Goal: Transaction & Acquisition: Book appointment/travel/reservation

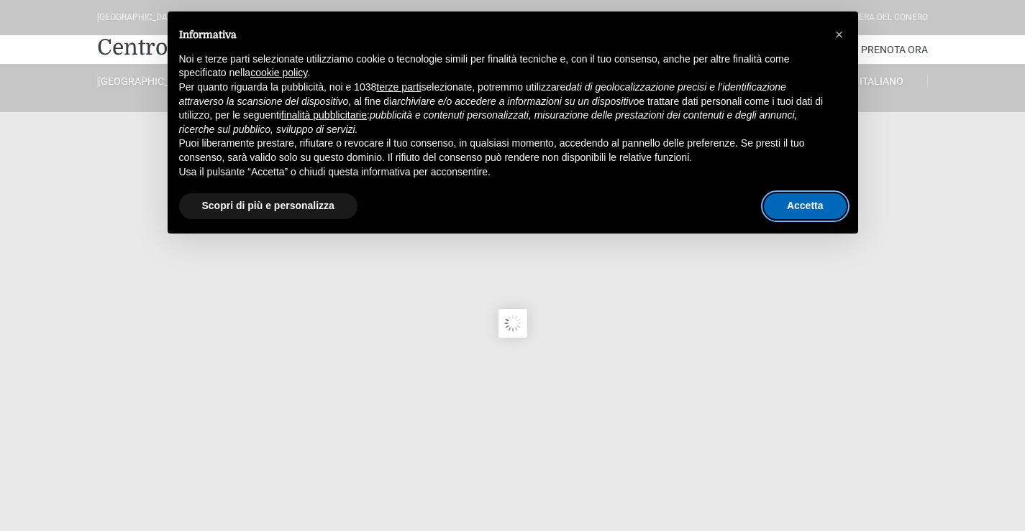
click at [806, 206] on button "Accetta" at bounding box center [805, 206] width 83 height 26
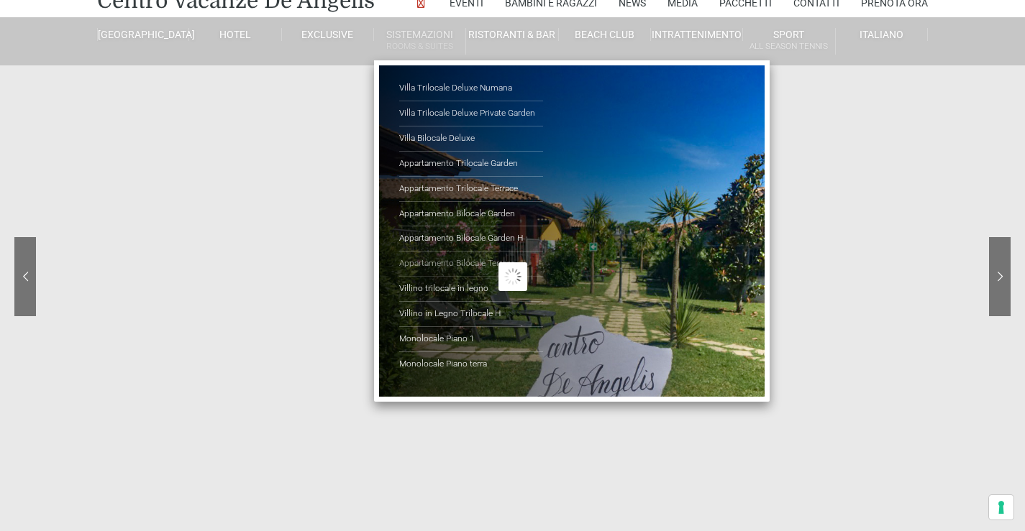
scroll to position [72, 0]
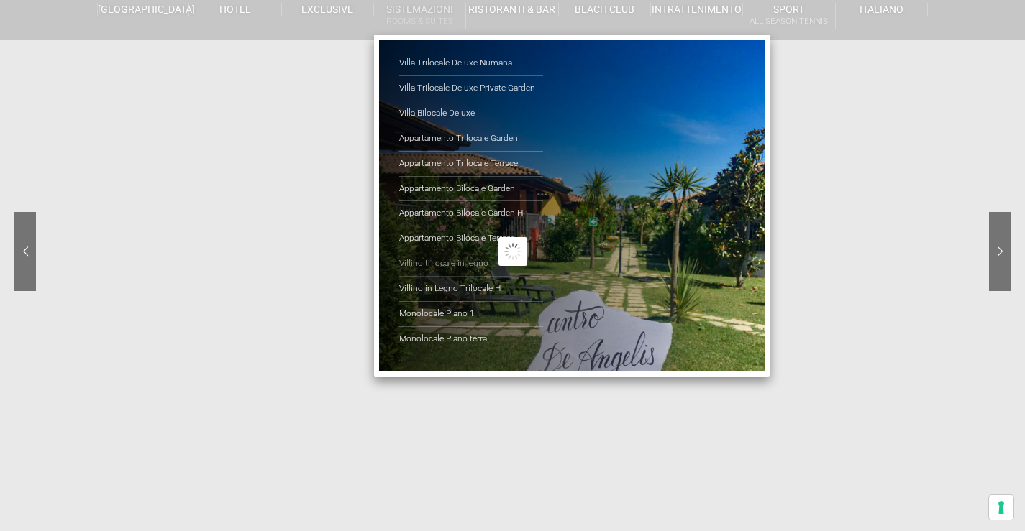
click at [444, 259] on link "Villino trilocale in legno" at bounding box center [471, 264] width 144 height 25
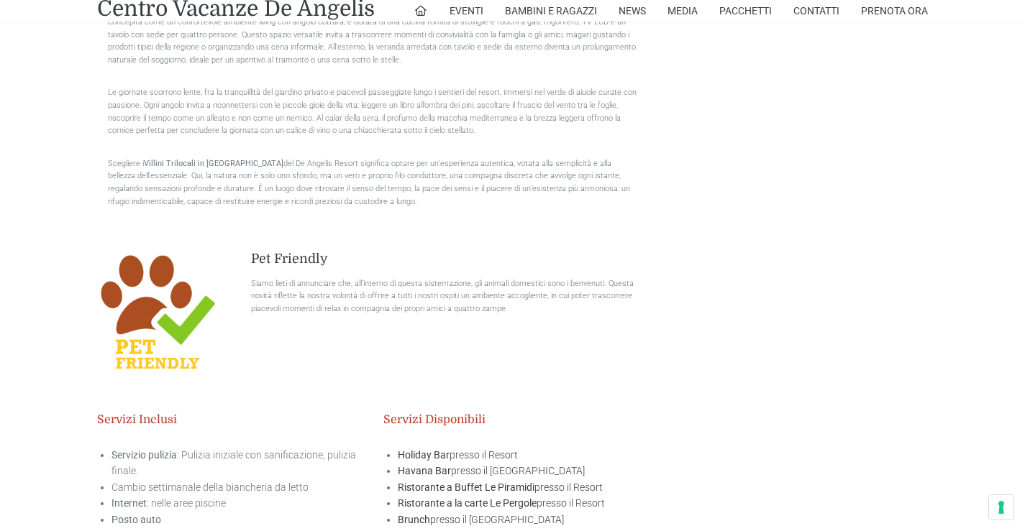
scroll to position [1776, 0]
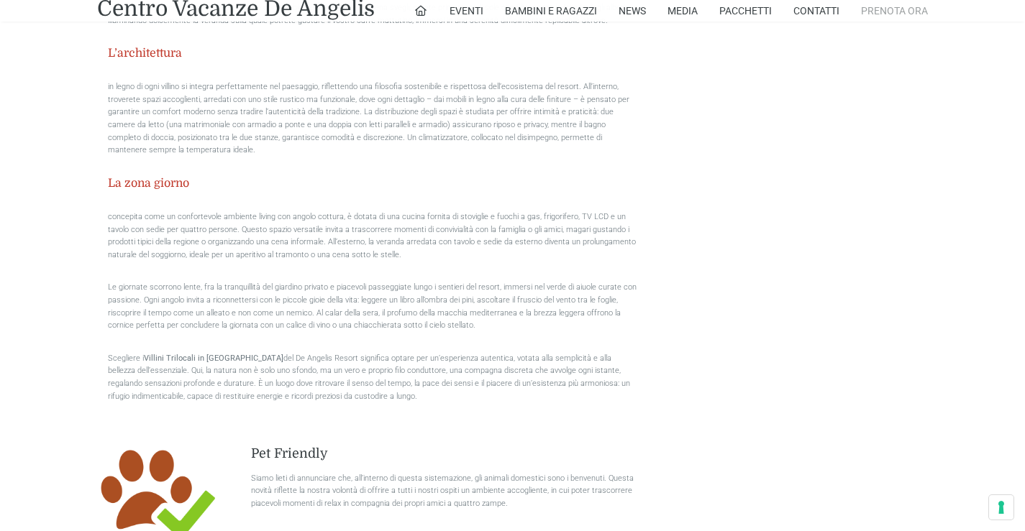
click at [909, 9] on link "Prenota Ora" at bounding box center [894, 11] width 67 height 22
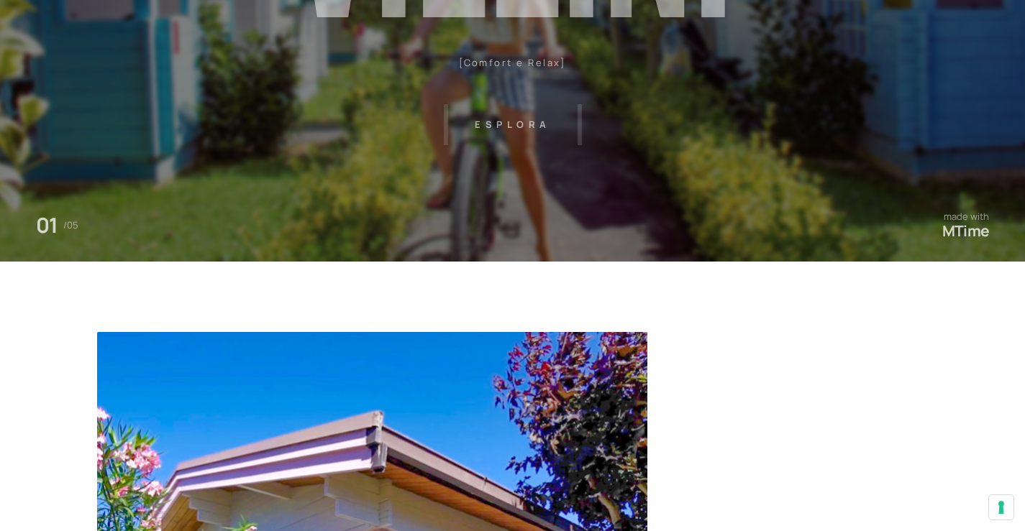
scroll to position [0, 0]
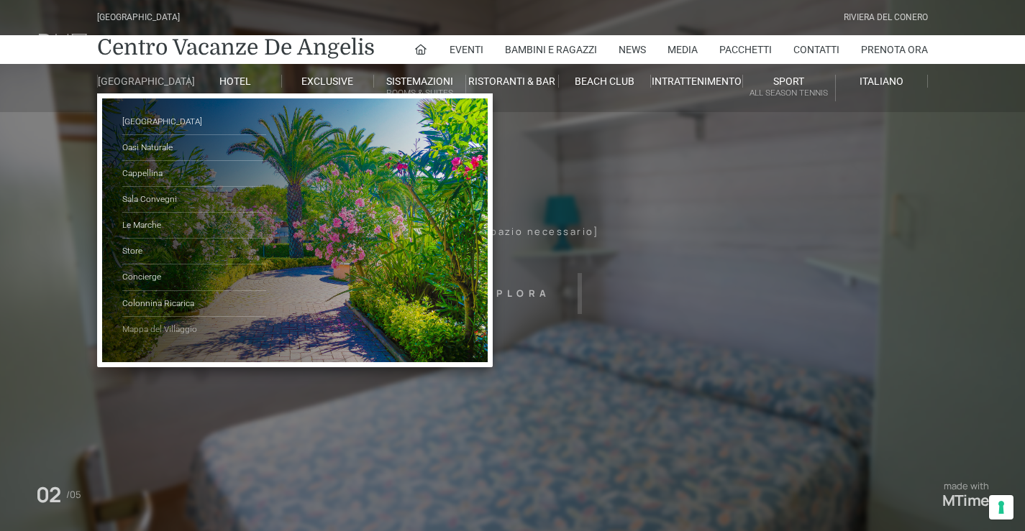
click at [163, 332] on link "Mappa del Villaggio" at bounding box center [194, 329] width 144 height 25
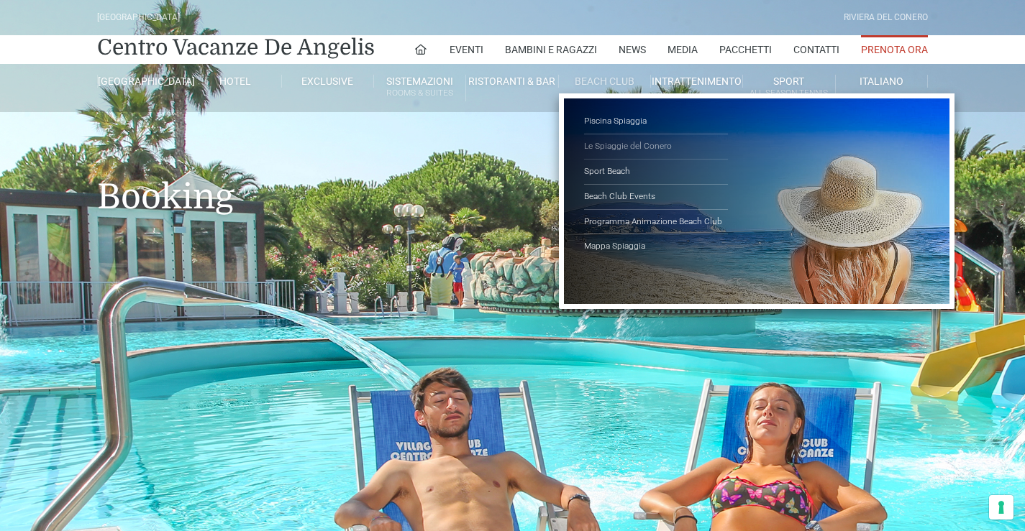
click at [634, 145] on link "Le Spiaggie del Conero" at bounding box center [656, 146] width 144 height 25
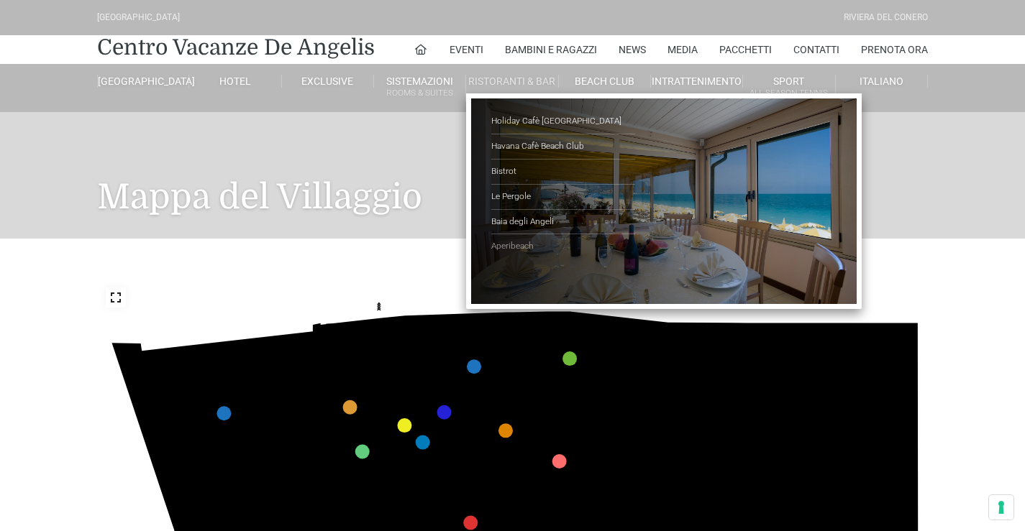
click at [521, 246] on link "Aperibeach" at bounding box center [563, 246] width 144 height 24
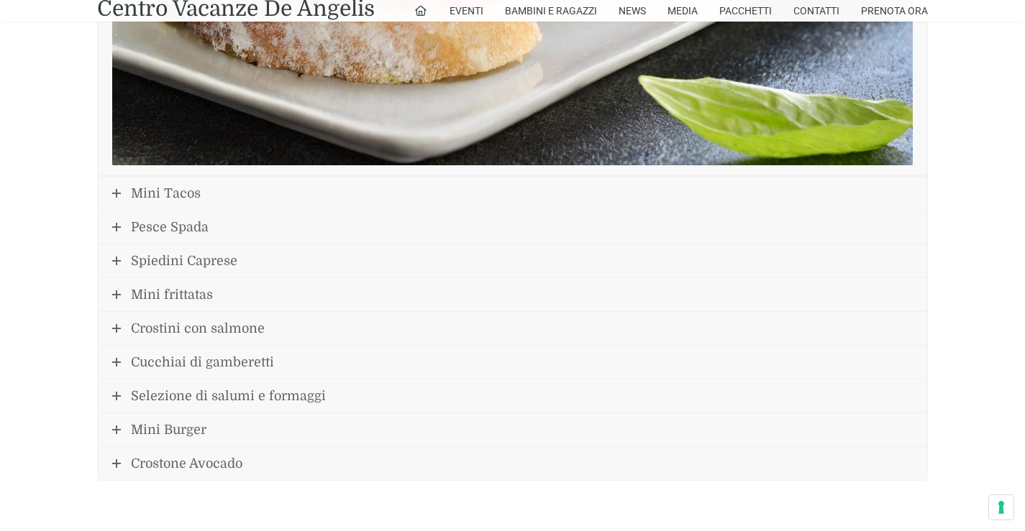
scroll to position [1798, 0]
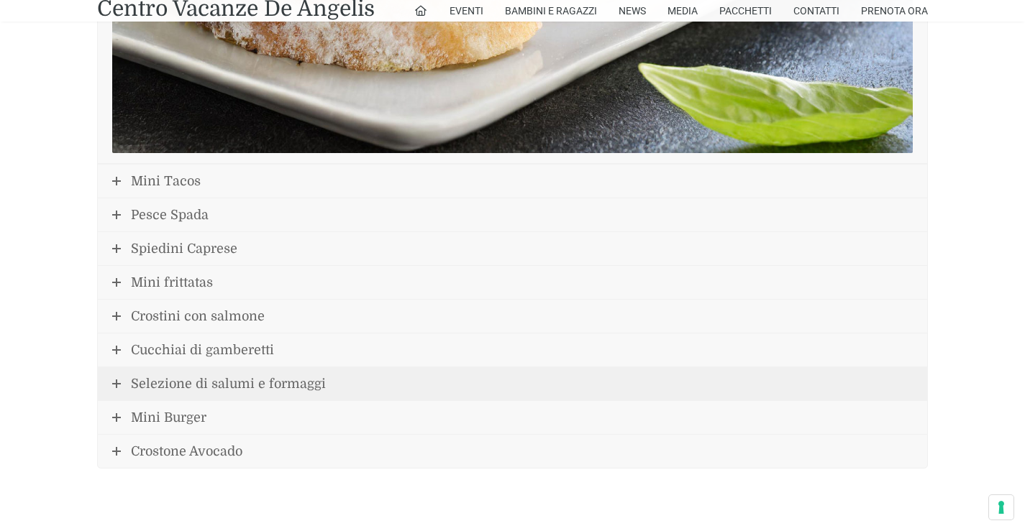
click at [113, 381] on icon at bounding box center [116, 384] width 9 height 9
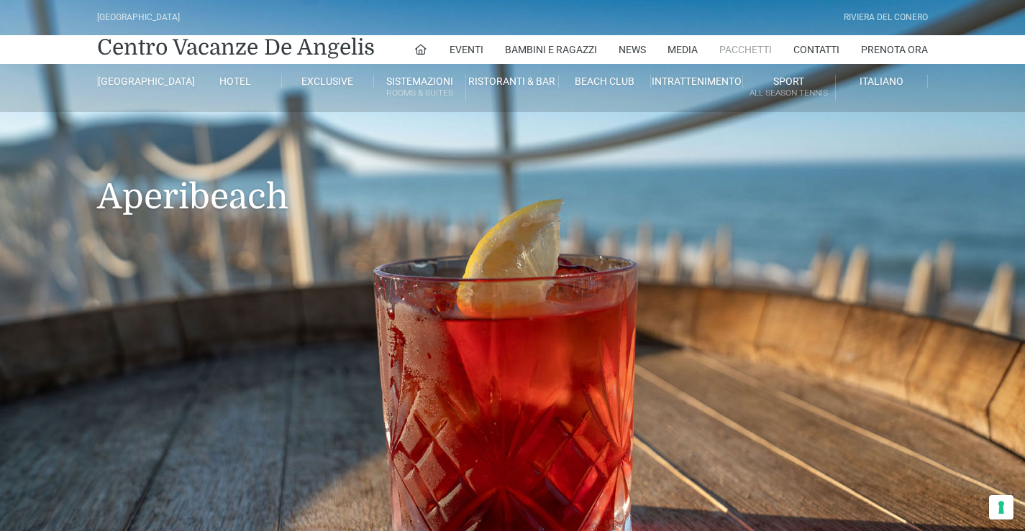
click at [739, 46] on link "Pacchetti" at bounding box center [745, 49] width 53 height 29
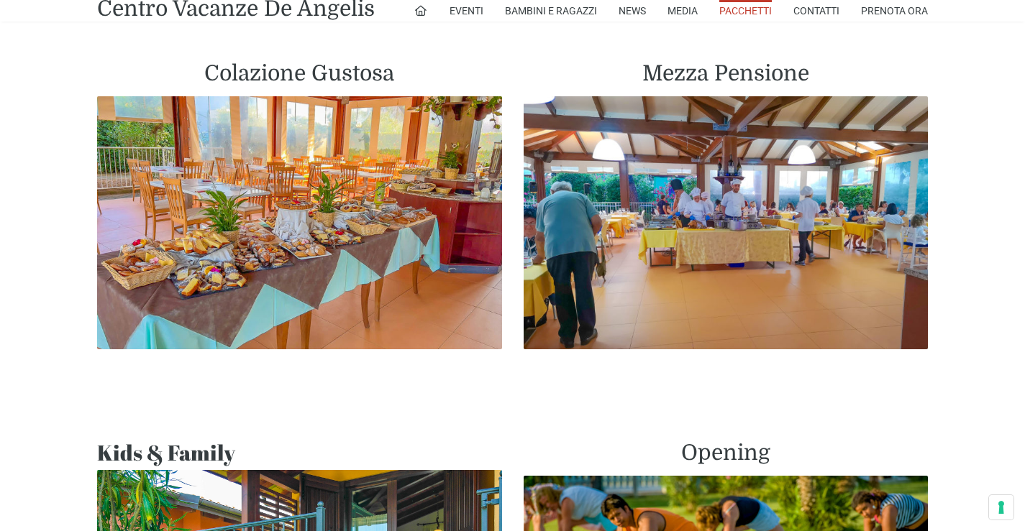
scroll to position [575, 0]
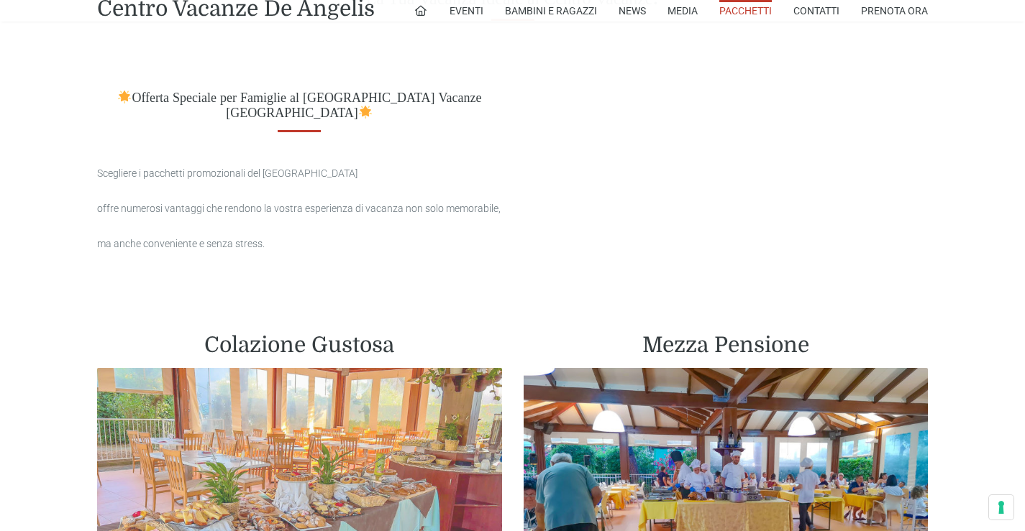
click at [265, 442] on img at bounding box center [299, 494] width 405 height 253
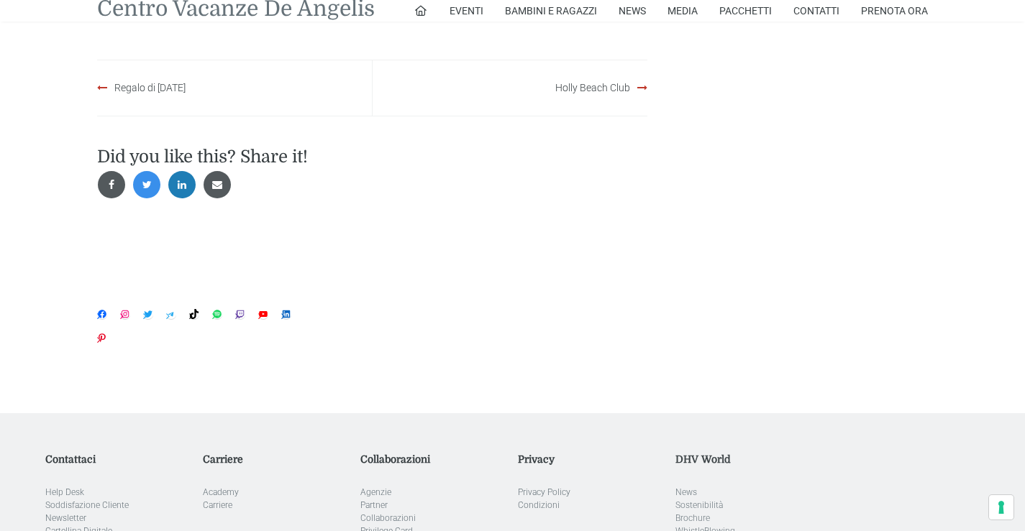
scroll to position [2158, 0]
